Goal: Task Accomplishment & Management: Manage account settings

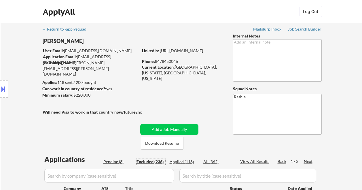
select select ""excluded__expired_""
select select ""excluded__other_""
select select ""excluded__location_""
select select ""excluded__salary_""
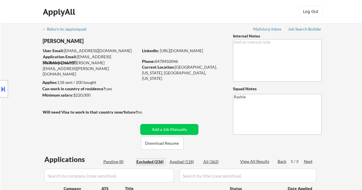
select select ""excluded__expired_""
select select ""excluded__bad_match_""
select select ""excluded__expired_""
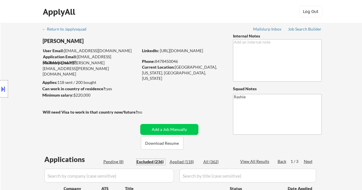
select select ""excluded__salary_""
select select ""excluded__other_""
select select ""excluded__salary_""
select select ""excluded""
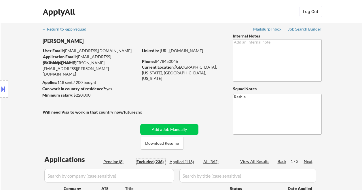
select select ""excluded__location_""
select select ""excluded__other_""
select select ""excluded__expired_""
select select ""excluded__location_""
select select ""excluded__salary_""
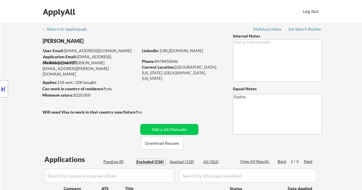
select select ""excluded""
select select ""excluded__location_""
select select ""excluded__other_""
select select ""excluded""
select select ""excluded__expired_""
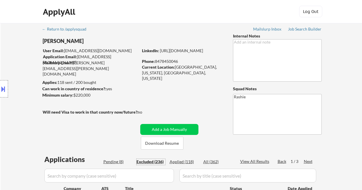
select select ""excluded__location_""
select select ""excluded__bad_match_""
select select ""excluded""
select select ""excluded__location_""
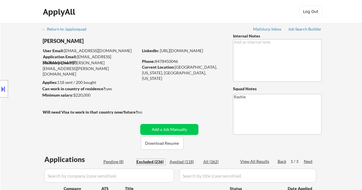
select select ""excluded__location_""
select select ""excluded__salary_""
select select ""excluded""
select select ""excluded__bad_match_""
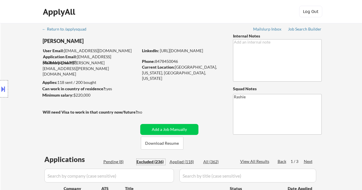
select select ""excluded""
select select ""excluded__location_""
select select ""excluded__salary_""
select select ""excluded""
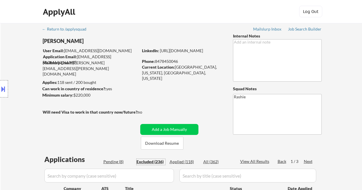
select select ""excluded__other_""
select select ""excluded""
select select ""excluded__other_""
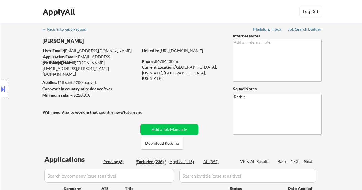
select select ""excluded__other_""
select select ""excluded__expired_""
select select ""excluded__salary_""
select select ""excluded__expired_""
select select ""excluded""
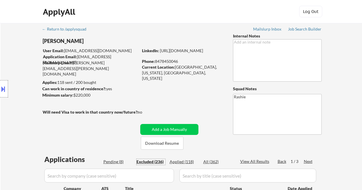
select select ""excluded__blocklist_""
select select ""excluded__location_""
select select ""excluded__bad_match_""
select select ""excluded__salary_""
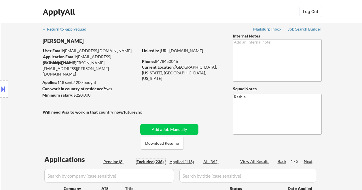
select select ""excluded__location_""
select select ""excluded__salary_""
select select ""excluded__blocklist_""
select select ""excluded__expired_""
select select ""excluded__other_""
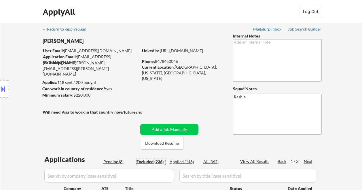
select select ""excluded__bad_match_""
select select ""excluded__expired_""
select select ""excluded__other_""
select select ""excluded__salary_""
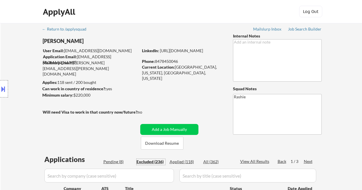
select select ""excluded__expired_""
select select ""excluded__location_""
select select ""excluded""
select select ""excluded__blocklist_""
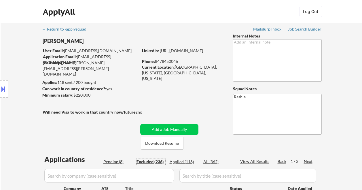
select select ""excluded__bad_match_""
select select ""excluded__salary_""
select select ""excluded__location_""
select select ""excluded__expired_""
select select ""excluded""
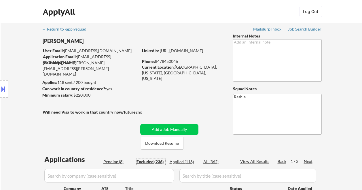
select select ""excluded""
select select ""excluded__location_""
select select ""excluded__bad_match_""
select select ""excluded""
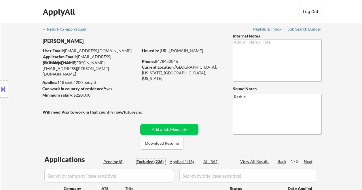
select select ""excluded__expired_""
select select ""excluded__location_""
select select ""excluded__salary_""
select select ""excluded__location_""
select select ""excluded""
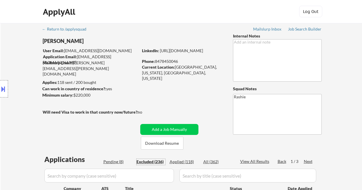
select select ""excluded__salary_""
select select ""excluded__expired_""
select select ""excluded__other_""
select select ""excluded__salary_""
select select ""excluded__location_""
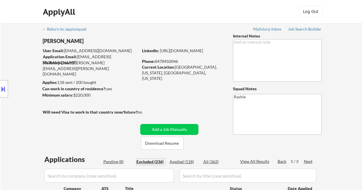
select select ""excluded__blocklist_""
select select ""excluded""
select select ""excluded__expired_""
select select ""excluded""
select select ""excluded__salary_""
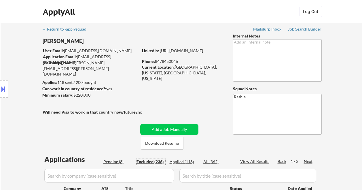
select select ""excluded__location_""
select select ""excluded__expired_""
select select ""excluded""
